Goal: Task Accomplishment & Management: Complete application form

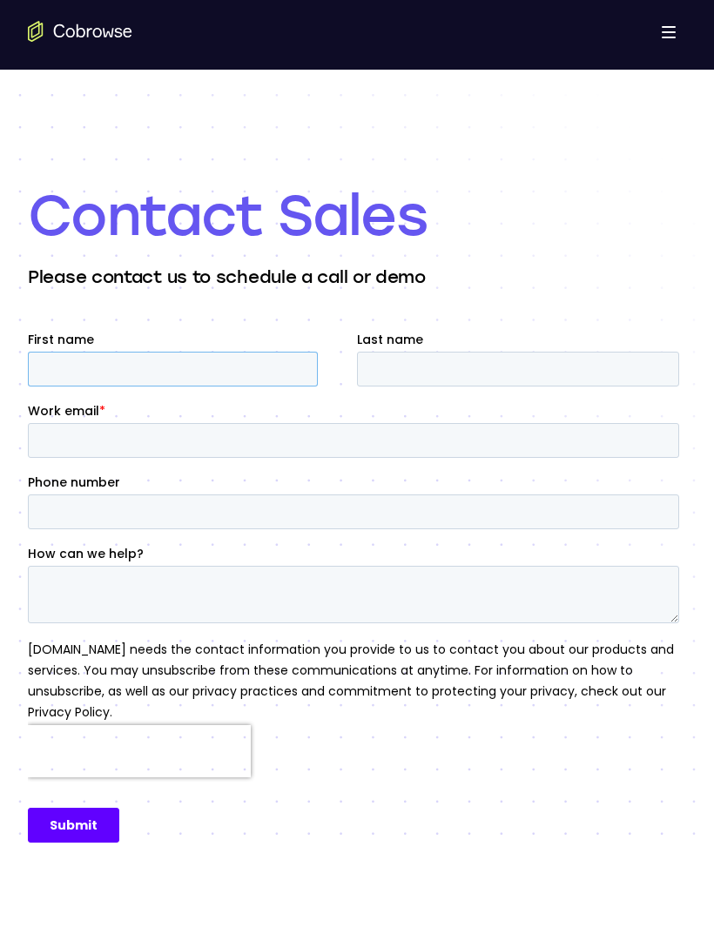
click at [238, 371] on input "First name" at bounding box center [173, 369] width 290 height 35
type input "K"
type input "Lilkrossccjj"
click at [607, 517] on input "Phone number" at bounding box center [353, 511] width 651 height 35
click at [561, 546] on label "How can we help?" at bounding box center [357, 553] width 658 height 17
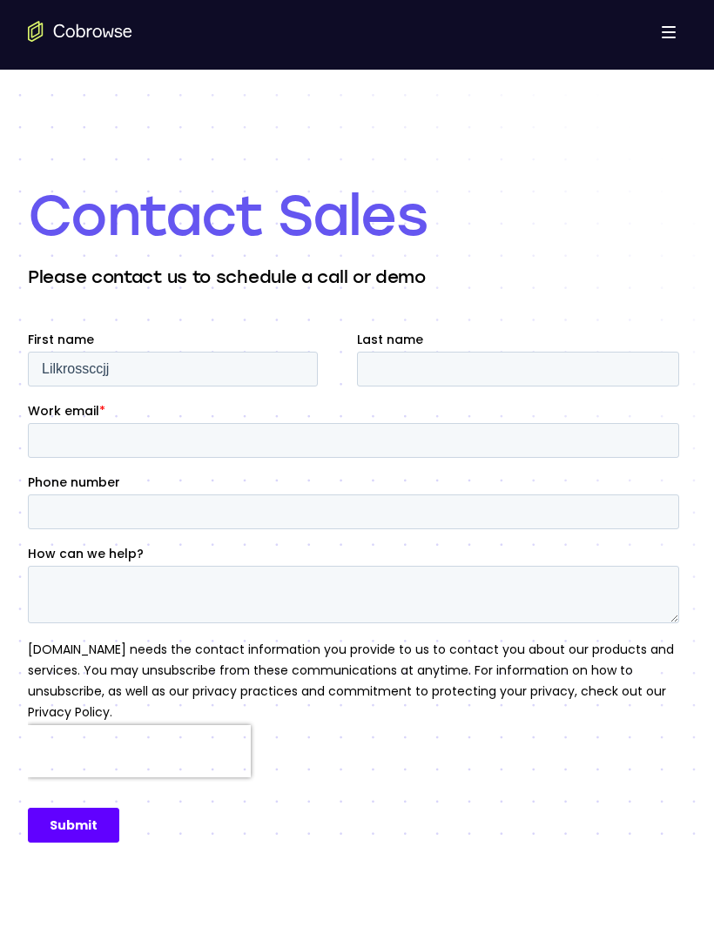
click at [561, 566] on textarea "How can we help?" at bounding box center [353, 594] width 651 height 57
click at [584, 384] on input "Last name" at bounding box center [518, 369] width 322 height 35
click at [713, 185] on html "Open main menu Go back Powerful, Flexible and Trustworthy. Avoid all extra fric…" at bounding box center [357, 803] width 714 height 1607
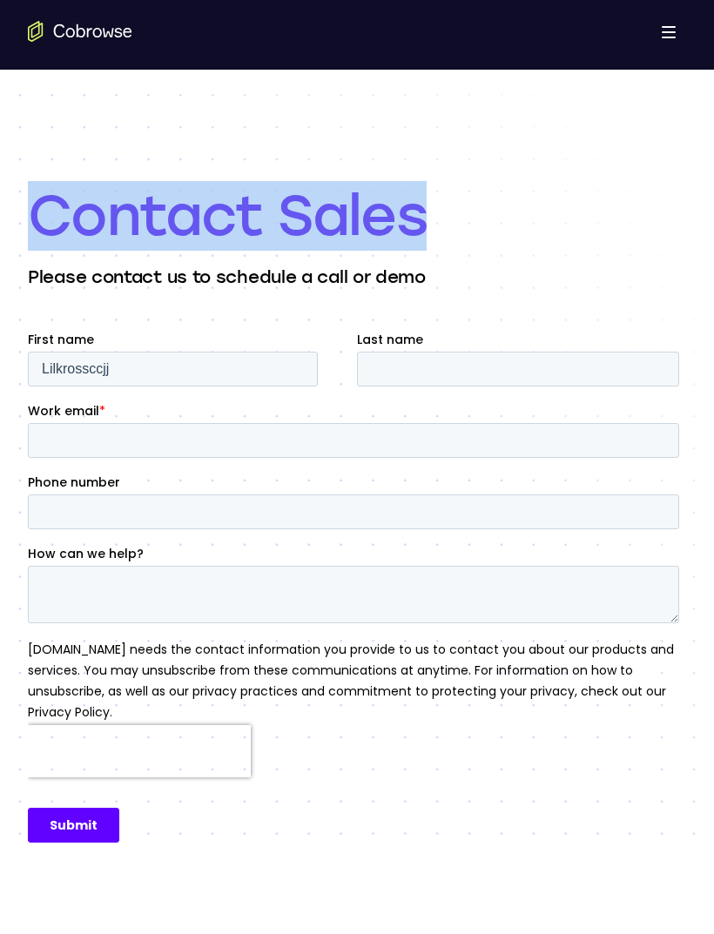
click at [682, 169] on div "Contact Sales Please contact us to schedule a call or demo" at bounding box center [357, 519] width 714 height 899
